Goal: Find specific page/section: Find specific page/section

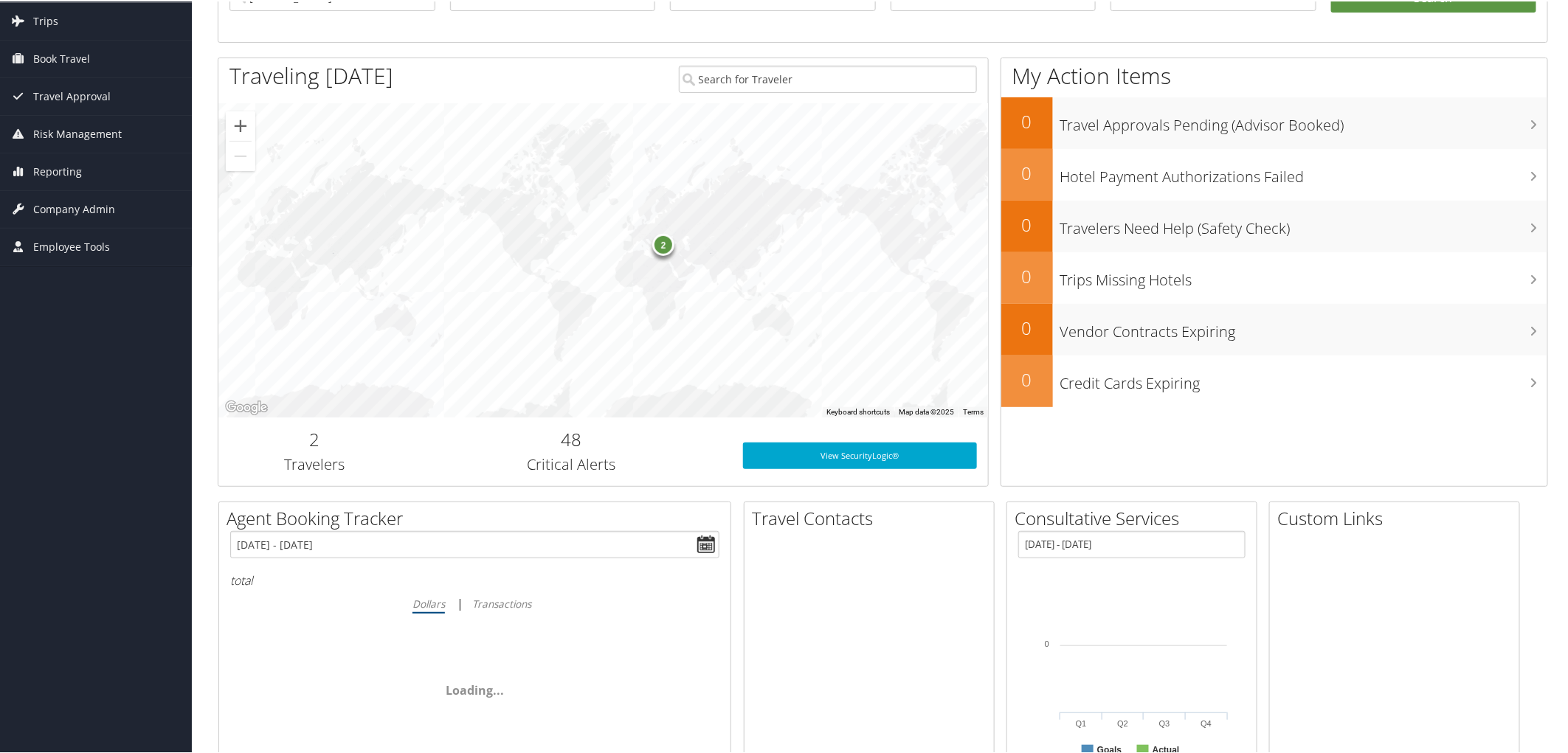
scroll to position [222, 0]
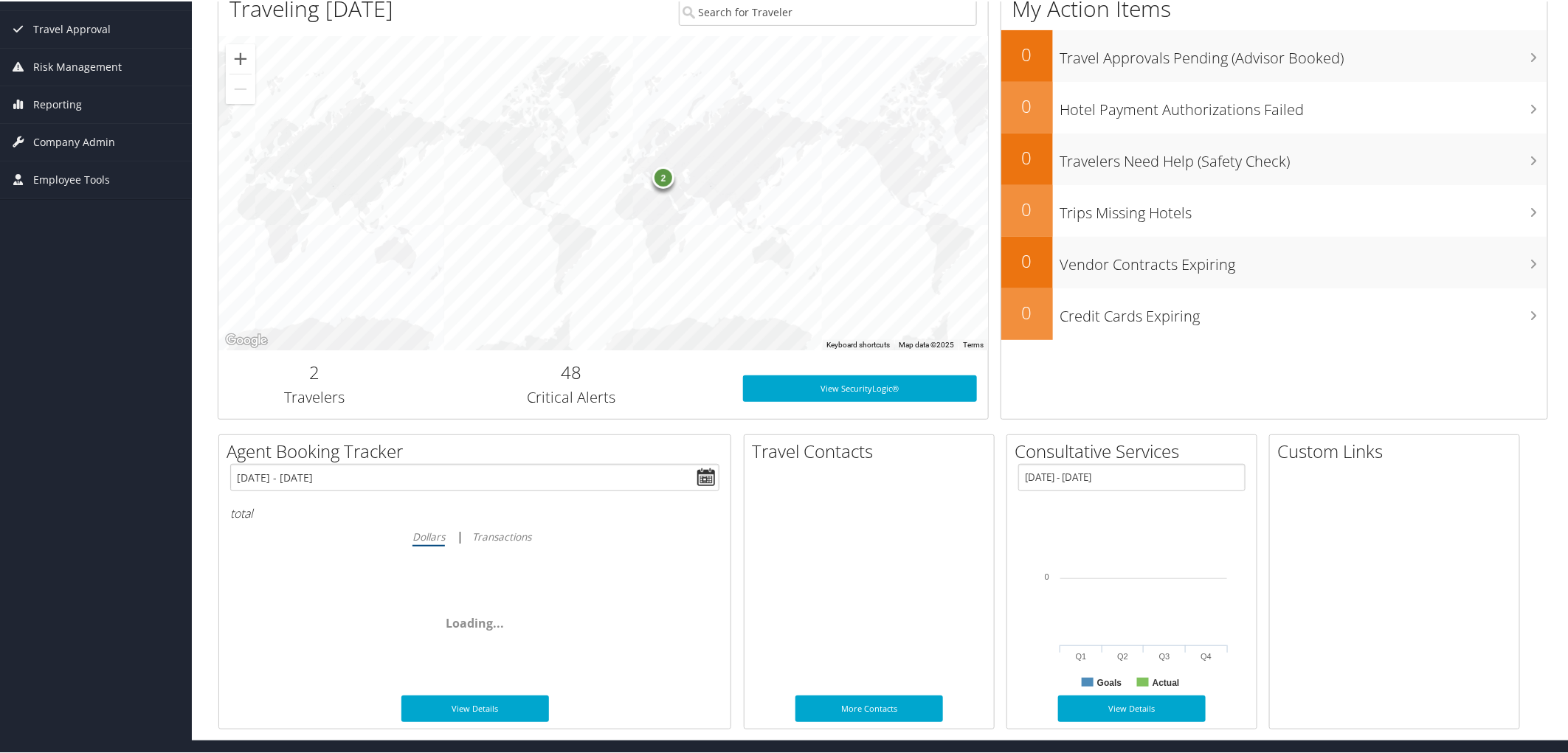
drag, startPoint x: 1566, startPoint y: 591, endPoint x: 1573, endPoint y: 292, distance: 298.8
click at [1567, 292] on html "Menu Dashboards ► AirPortal 360™ (Manager) AirPortal 360™ (Agent) My Travel Das…" at bounding box center [787, 154] width 1574 height 753
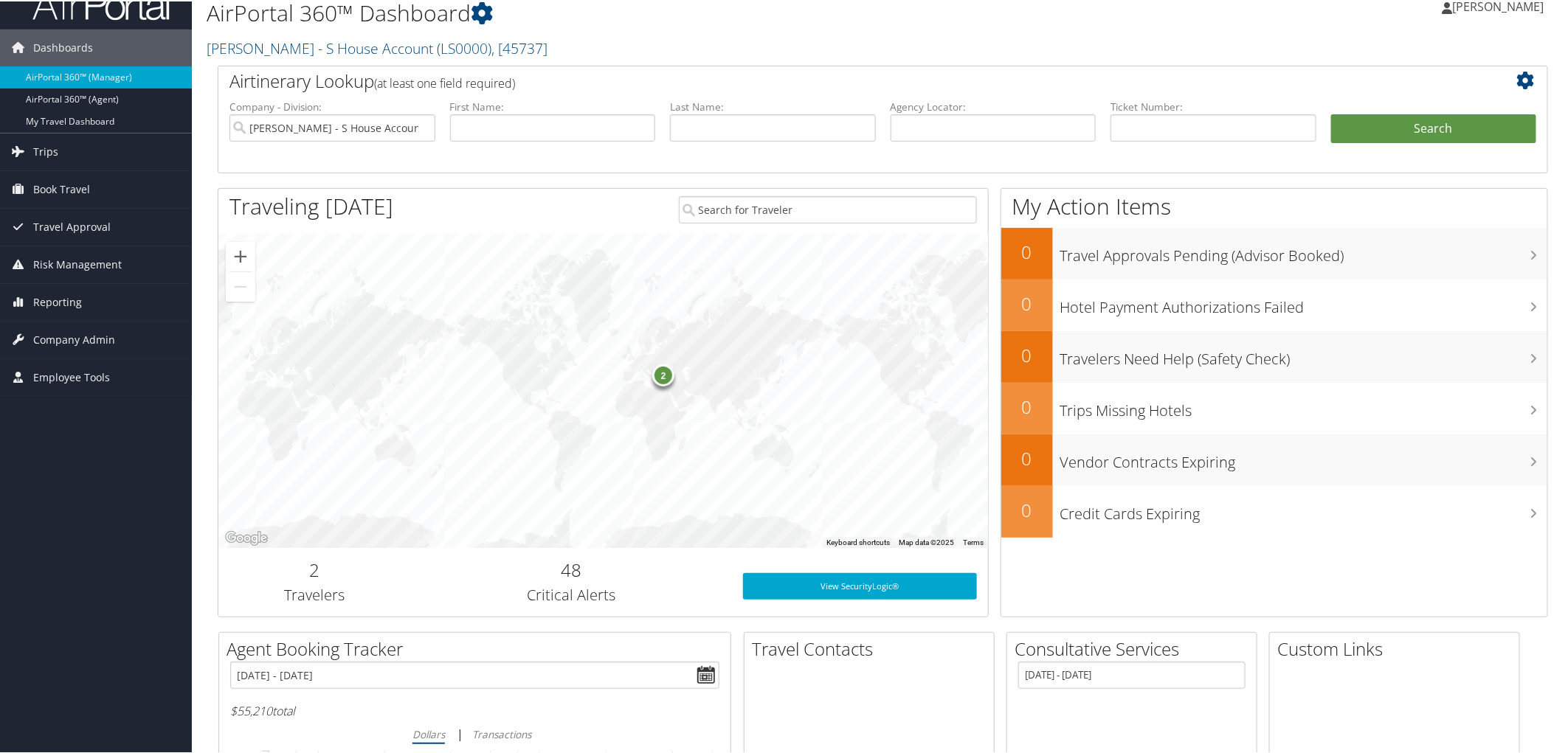
scroll to position [0, 0]
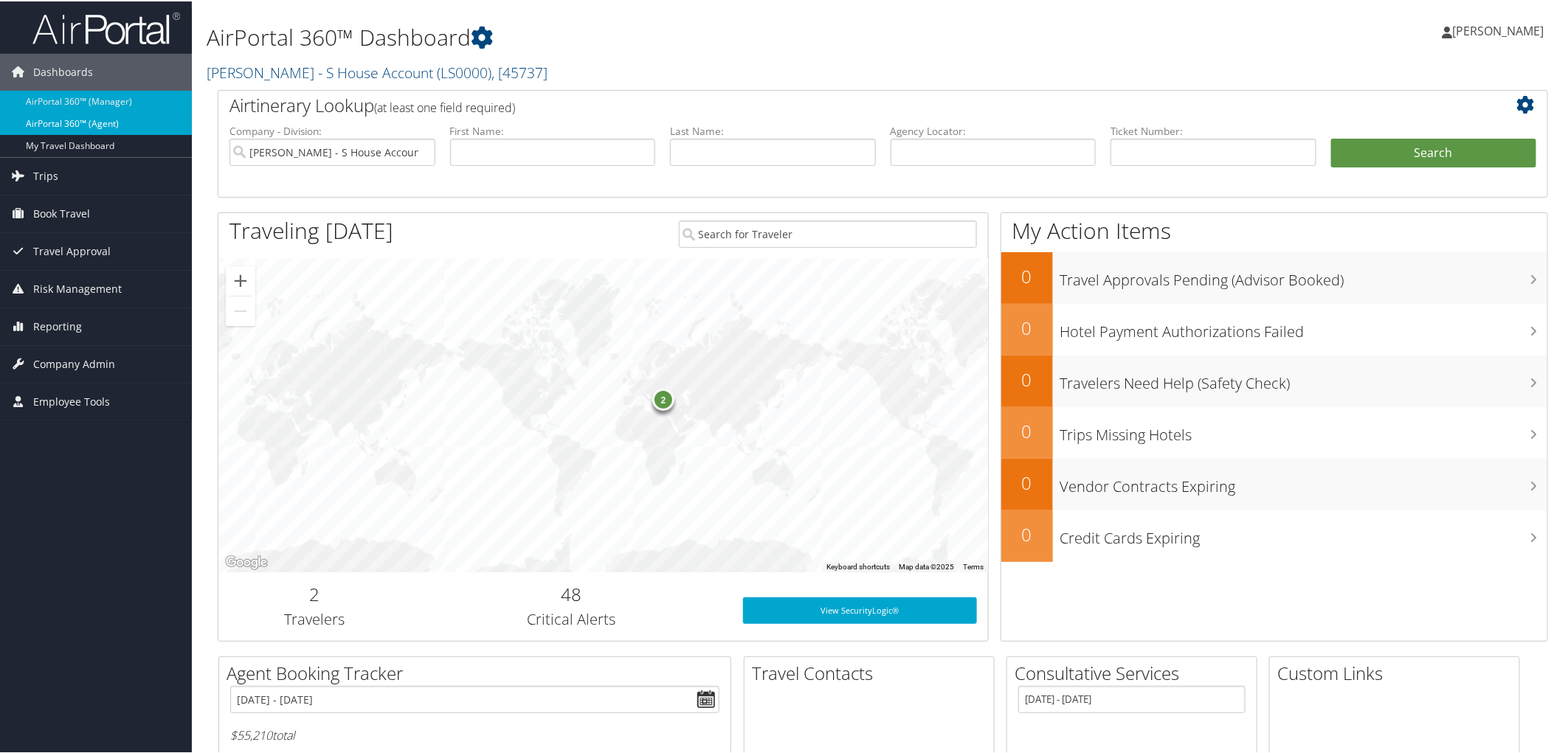
click at [76, 118] on link "AirPortal 360™ (Agent)" at bounding box center [96, 122] width 192 height 22
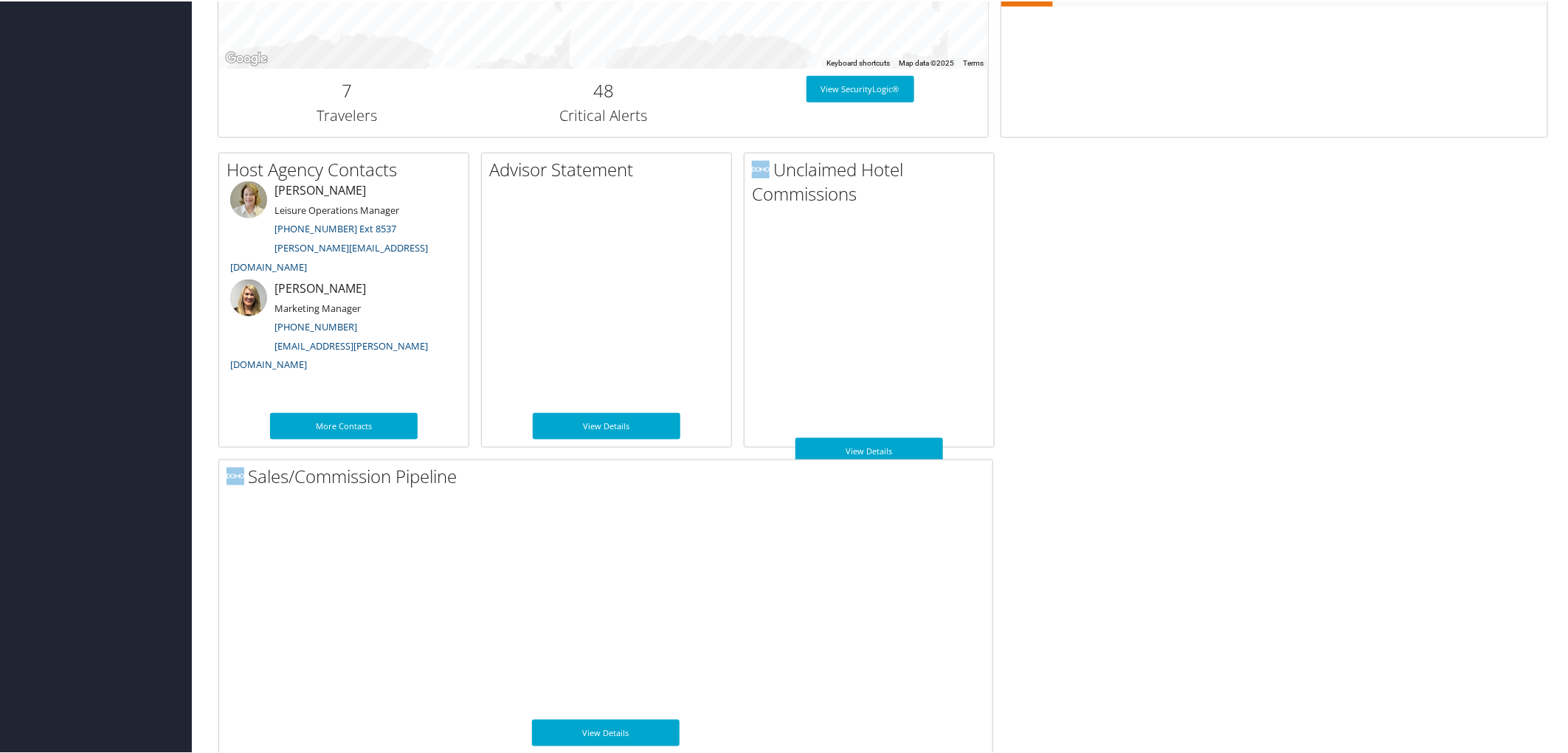
scroll to position [637, 0]
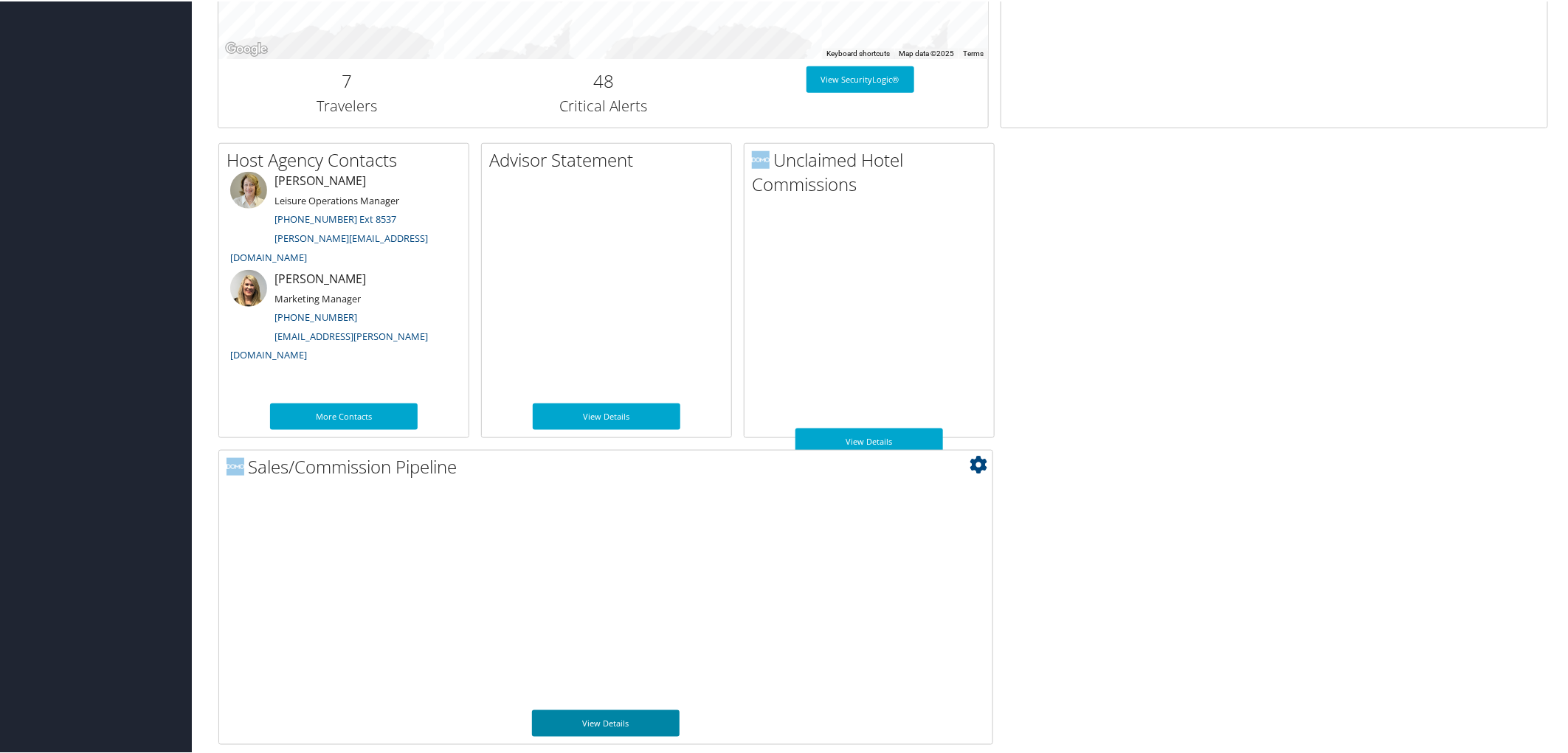
click at [608, 709] on link "View Details" at bounding box center [606, 722] width 148 height 27
